Goal: Book appointment/travel/reservation

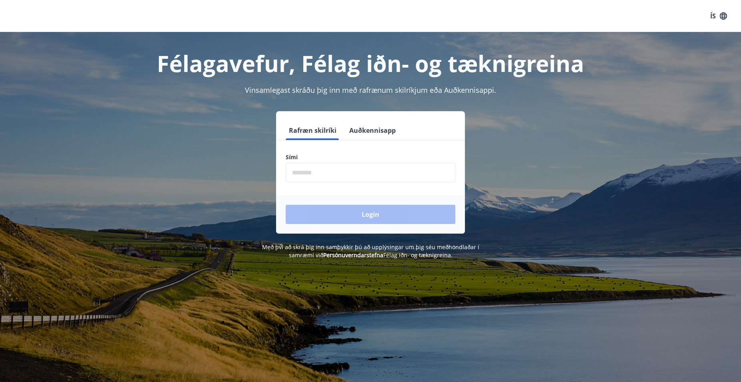
click at [318, 172] on input "phone" at bounding box center [371, 173] width 170 height 20
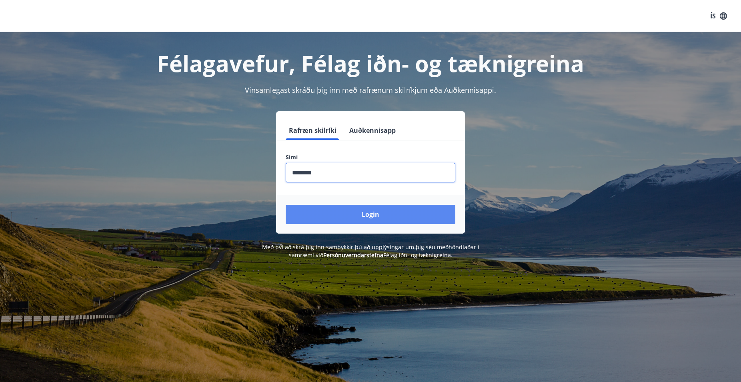
type input "********"
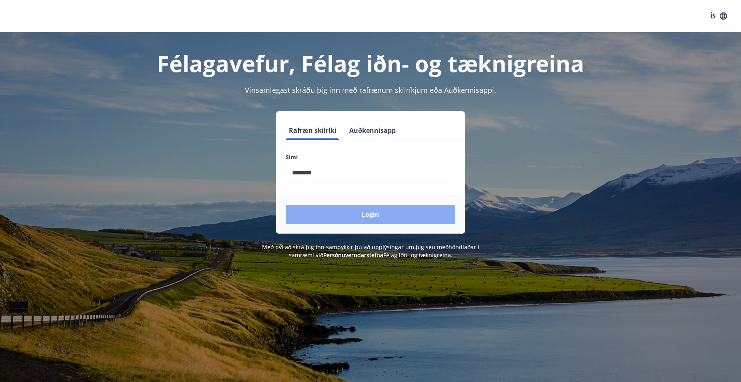
click at [370, 221] on button "Login" at bounding box center [371, 214] width 170 height 19
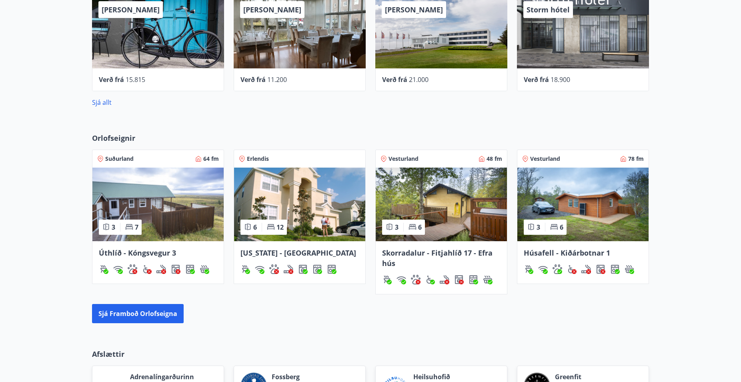
scroll to position [436, 0]
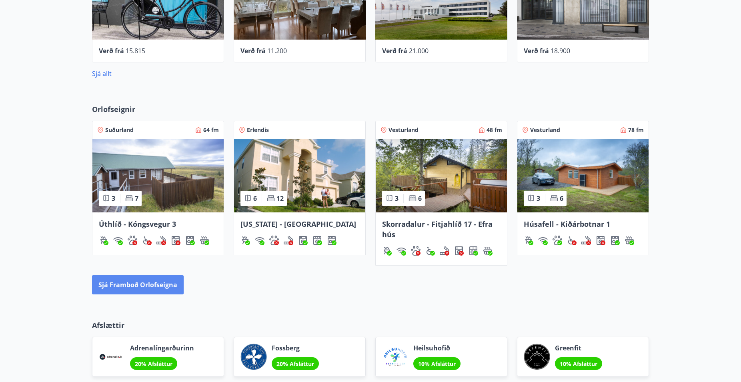
click at [168, 284] on button "Sjá framboð orlofseigna" at bounding box center [138, 284] width 92 height 19
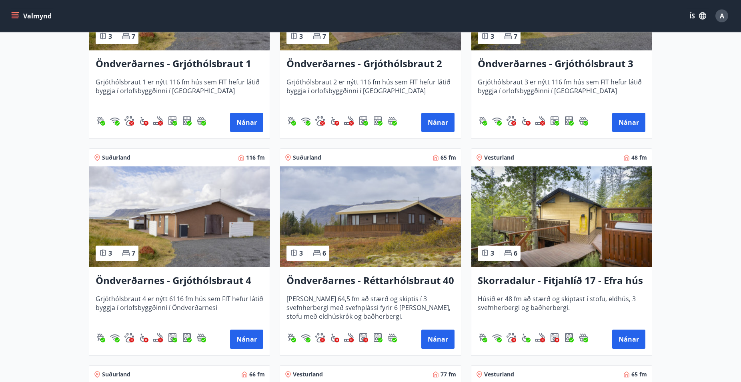
scroll to position [1513, 0]
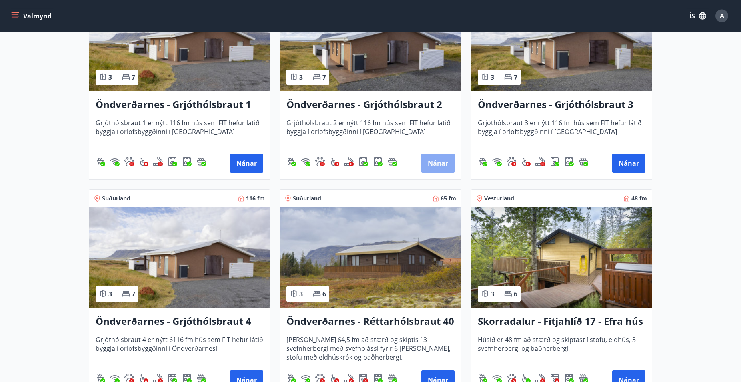
click at [438, 165] on button "Nánar" at bounding box center [438, 163] width 33 height 19
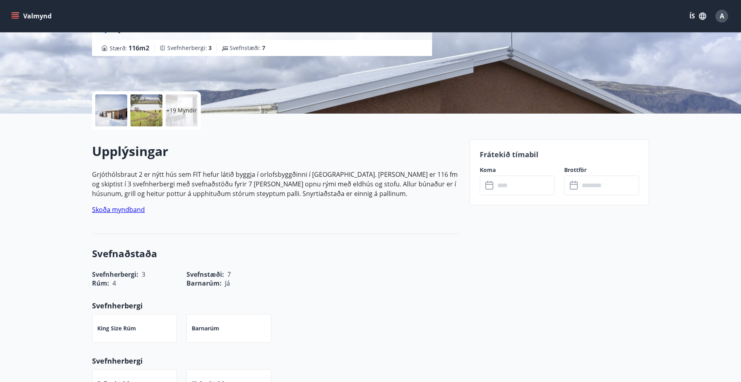
scroll to position [163, 0]
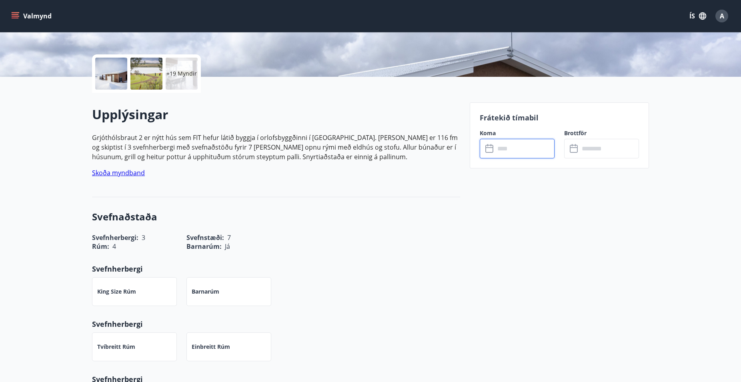
click at [499, 149] on input "text" at bounding box center [525, 149] width 60 height 20
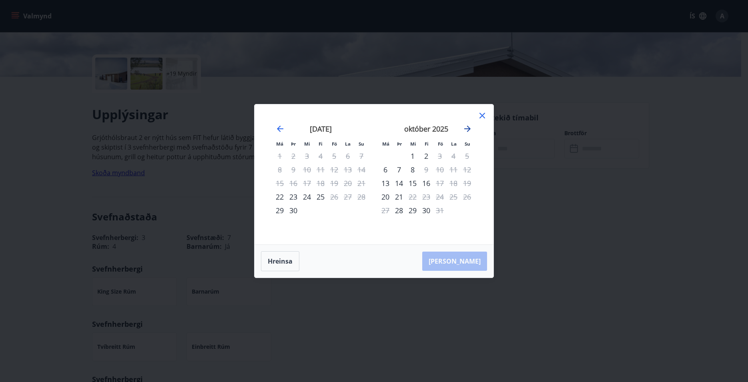
click at [470, 129] on icon "Move forward to switch to the next month." at bounding box center [467, 129] width 6 height 6
click at [277, 133] on icon "Move backward to switch to the previous month." at bounding box center [280, 129] width 10 height 10
click at [466, 128] on icon "Move forward to switch to the next month." at bounding box center [468, 129] width 10 height 10
click at [467, 131] on icon "Move forward to switch to the next month." at bounding box center [468, 129] width 10 height 10
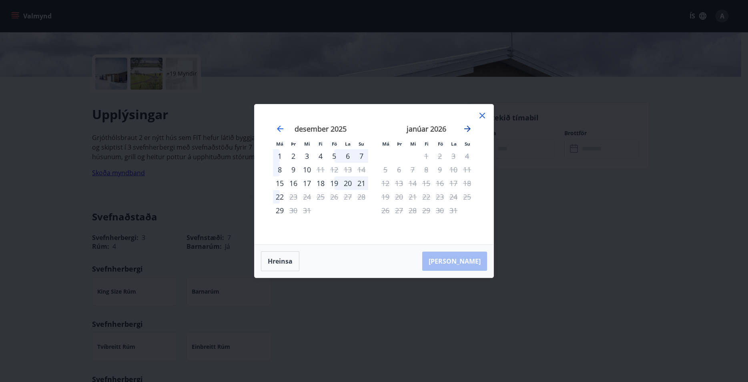
click at [469, 131] on icon "Move forward to switch to the next month." at bounding box center [467, 129] width 6 height 6
click at [470, 129] on icon "Move forward to switch to the next month." at bounding box center [467, 129] width 6 height 6
click at [287, 131] on div "febrúar 2026" at bounding box center [320, 131] width 95 height 35
click at [280, 127] on icon "Move backward to switch to the previous month." at bounding box center [280, 129] width 10 height 10
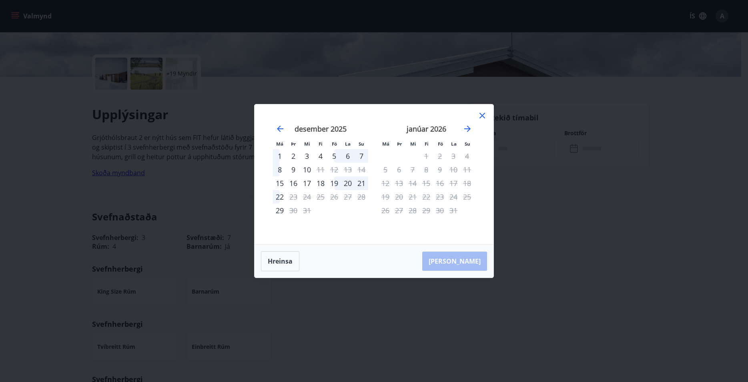
click at [335, 155] on div "5" at bounding box center [334, 156] width 14 height 14
click at [348, 155] on div "6" at bounding box center [348, 156] width 14 height 14
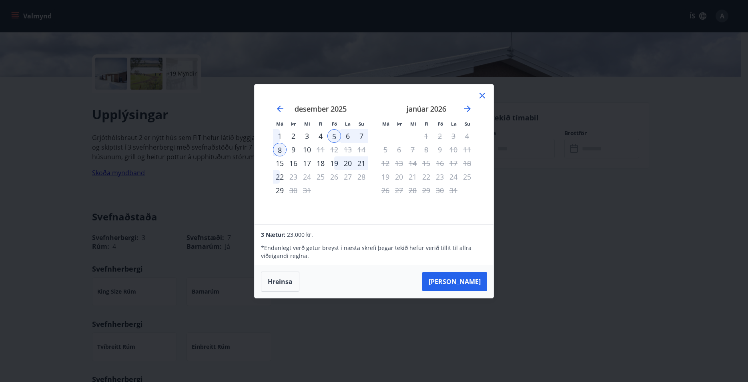
click at [350, 135] on div "6" at bounding box center [348, 136] width 14 height 14
click at [364, 135] on div "7" at bounding box center [362, 136] width 14 height 14
click at [321, 136] on div "4" at bounding box center [321, 136] width 14 height 14
click at [471, 283] on button "[PERSON_NAME]" at bounding box center [454, 281] width 65 height 19
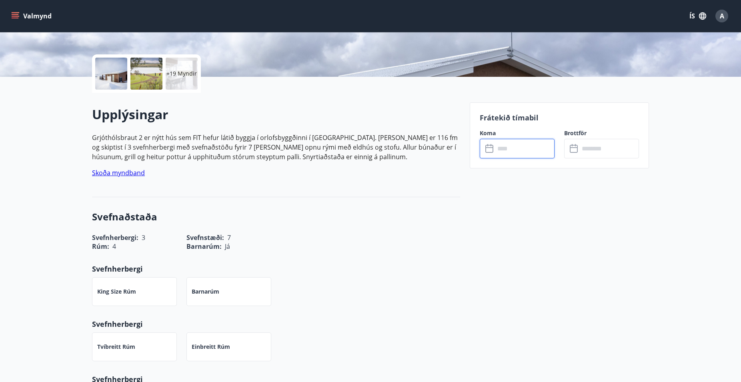
type input "******"
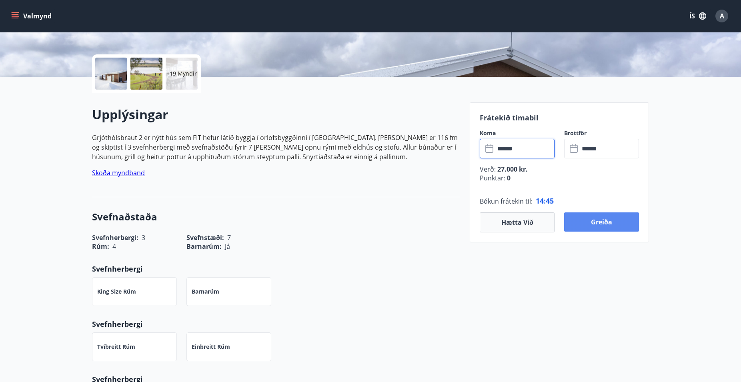
click at [580, 218] on button "Greiða" at bounding box center [601, 222] width 75 height 19
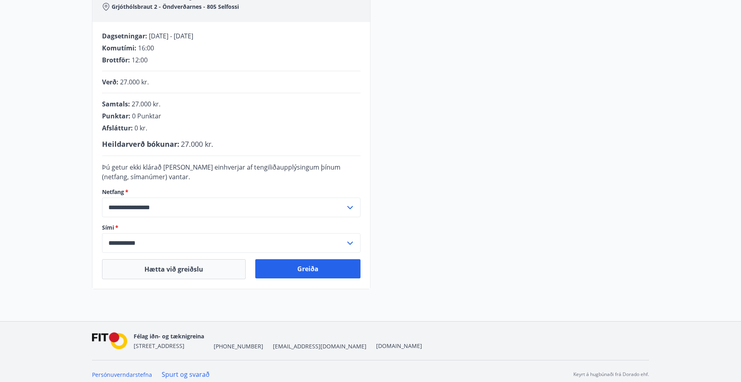
scroll to position [147, 0]
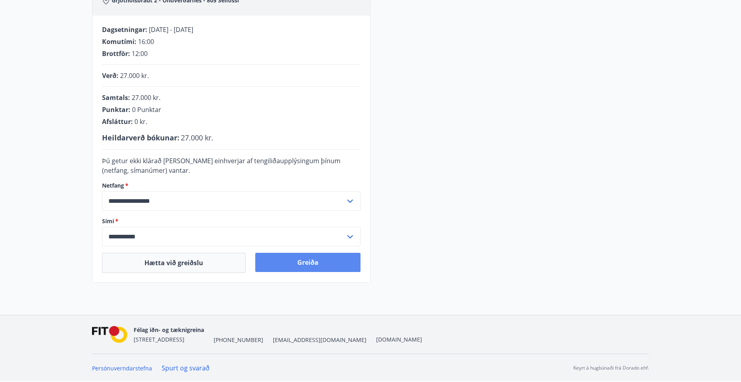
click at [272, 267] on button "Greiða" at bounding box center [307, 262] width 105 height 19
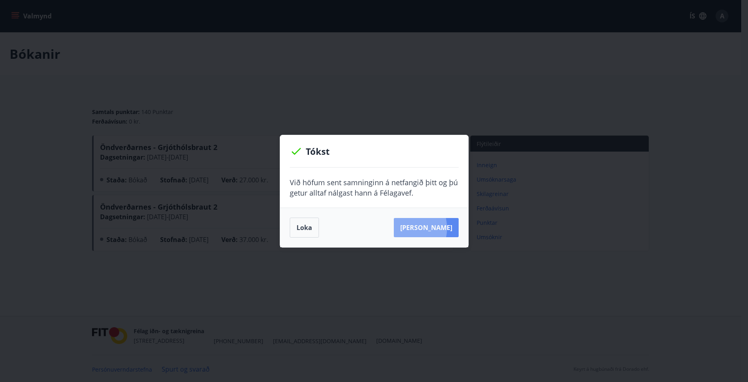
click at [415, 228] on button "Sjá samning" at bounding box center [426, 227] width 65 height 19
click at [308, 227] on button "Loka" at bounding box center [304, 228] width 29 height 20
